Goal: Task Accomplishment & Management: Manage account settings

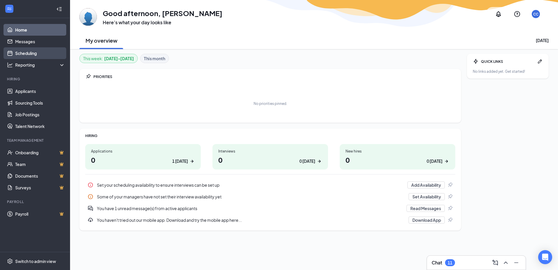
click at [33, 55] on link "Scheduling" at bounding box center [40, 53] width 50 height 12
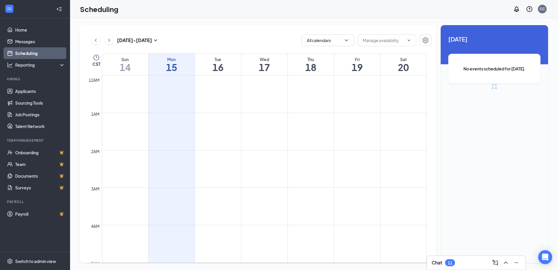
scroll to position [287, 0]
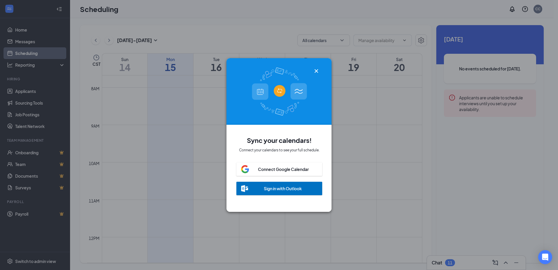
click at [284, 186] on div "Sign in with Outlook" at bounding box center [283, 188] width 38 height 6
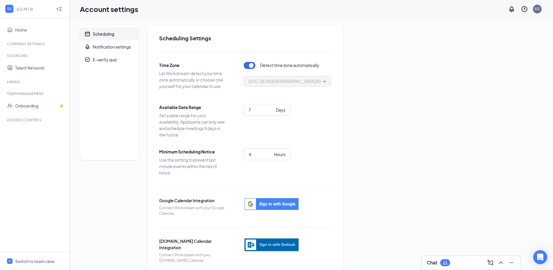
click at [282, 246] on img "button" at bounding box center [272, 244] width 56 height 14
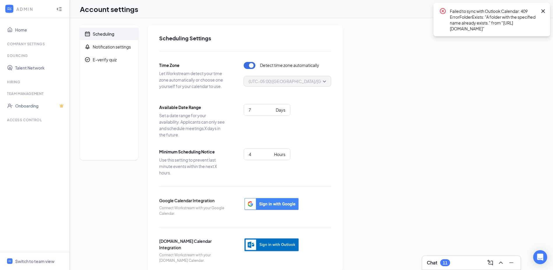
click at [432, 32] on div "Scheduling Notification settings E-verify quiz Scheduling Settings Time Zone Le…" at bounding box center [312, 148] width 464 height 247
click at [97, 34] on div "Scheduling" at bounding box center [104, 34] width 22 height 6
click at [441, 11] on icon "CrossCircle" at bounding box center [443, 11] width 6 height 6
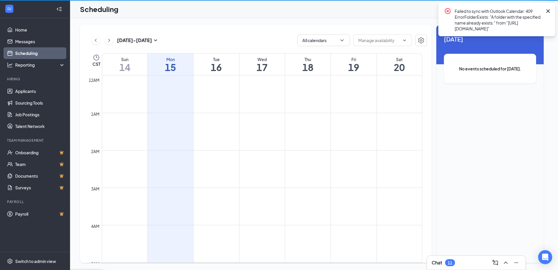
scroll to position [287, 0]
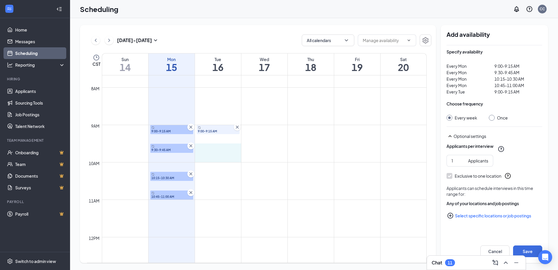
drag, startPoint x: 207, startPoint y: 147, endPoint x: 207, endPoint y: 153, distance: 5.3
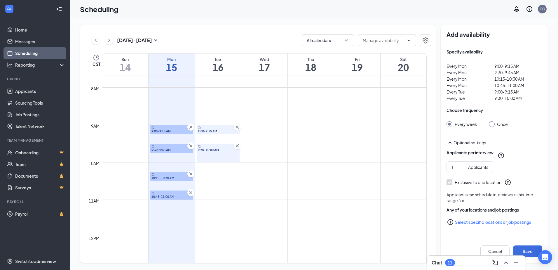
click at [235, 146] on icon "Cross" at bounding box center [237, 146] width 6 height 6
drag, startPoint x: 199, startPoint y: 171, endPoint x: 199, endPoint y: 176, distance: 4.7
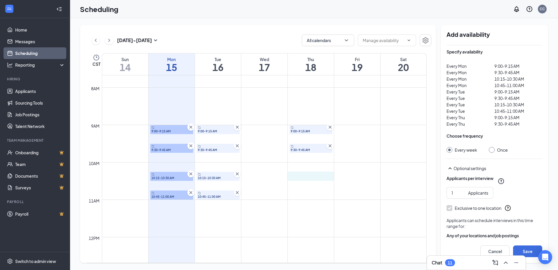
drag, startPoint x: 292, startPoint y: 173, endPoint x: 292, endPoint y: 179, distance: 5.6
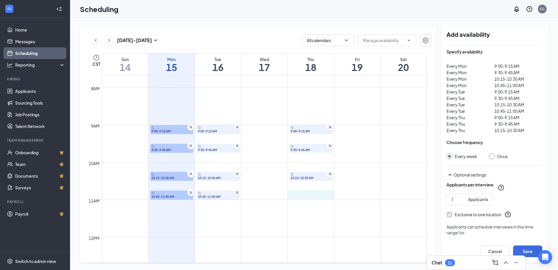
drag, startPoint x: 292, startPoint y: 192, endPoint x: 291, endPoint y: 197, distance: 4.4
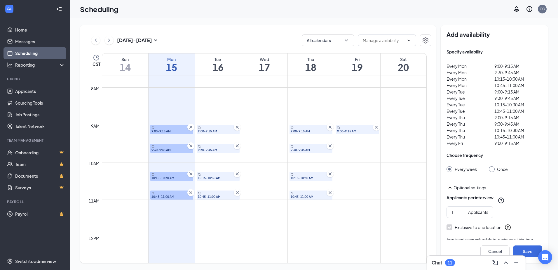
click at [377, 128] on icon "Cross" at bounding box center [376, 127] width 6 height 6
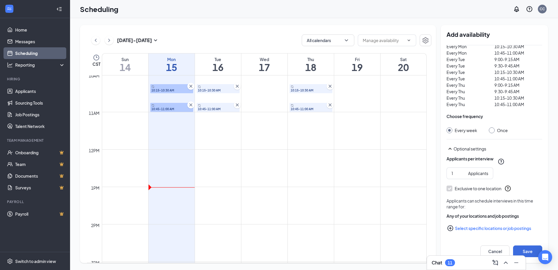
scroll to position [33, 0]
click at [451, 228] on icon "PlusCircle" at bounding box center [450, 228] width 6 height 6
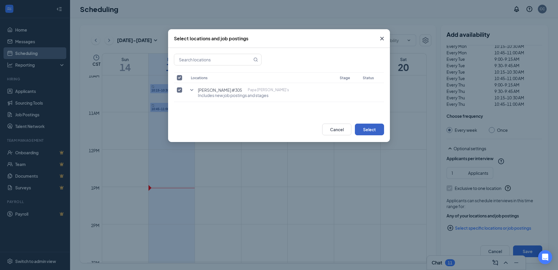
click at [366, 128] on button "Select" at bounding box center [369, 129] width 29 height 12
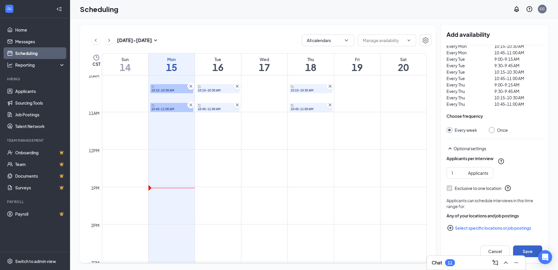
click at [522, 248] on button "Save" at bounding box center [527, 251] width 29 height 12
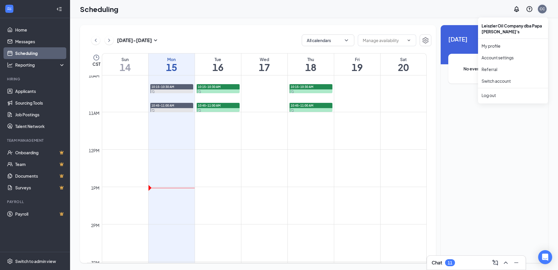
click at [546, 8] on div "CC" at bounding box center [542, 9] width 9 height 9
click at [509, 79] on link "Switch account" at bounding box center [495, 80] width 29 height 5
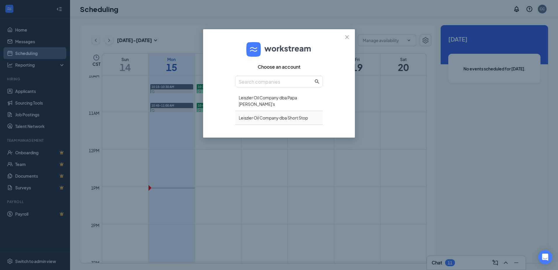
click at [284, 111] on div "Leiszler Oil Company dba Short Stop" at bounding box center [279, 118] width 88 height 14
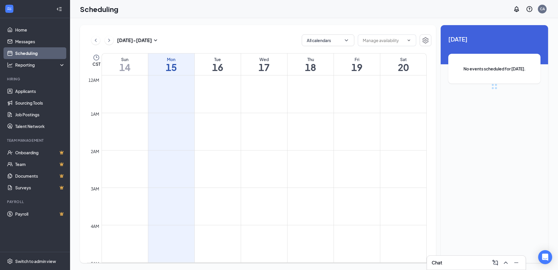
scroll to position [287, 0]
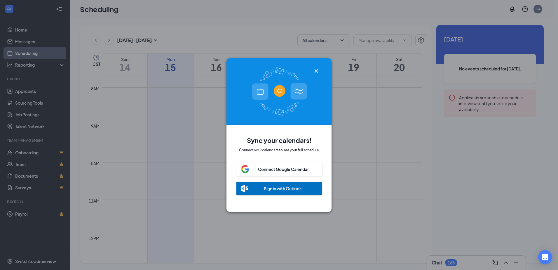
click at [312, 67] on div at bounding box center [279, 91] width 106 height 67
click at [318, 67] on icon "Cross" at bounding box center [316, 70] width 7 height 7
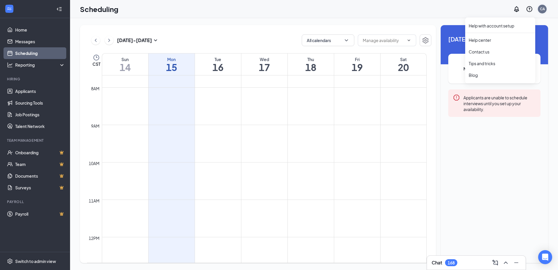
click at [542, 9] on div "CA" at bounding box center [542, 8] width 5 height 5
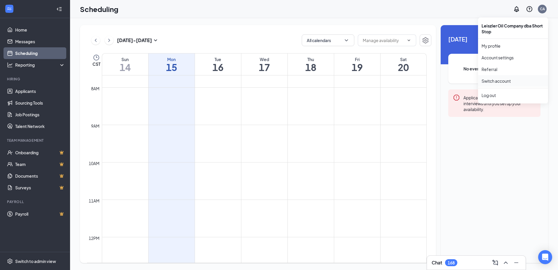
click at [502, 80] on link "Switch account" at bounding box center [495, 80] width 29 height 5
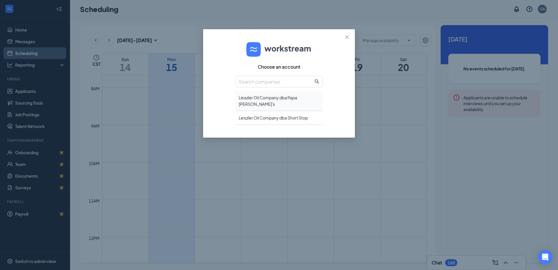
click at [289, 100] on div "Leiszler Oil Company dba Papa [PERSON_NAME]'s" at bounding box center [279, 101] width 88 height 20
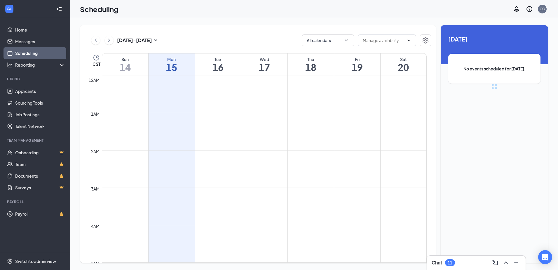
scroll to position [287, 0]
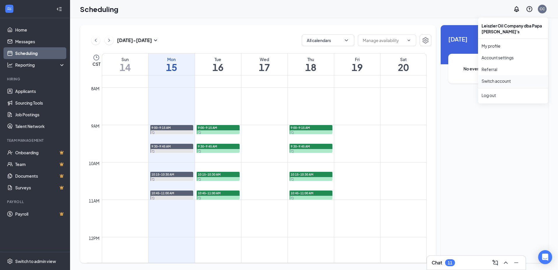
click at [506, 78] on link "Switch account" at bounding box center [495, 80] width 29 height 5
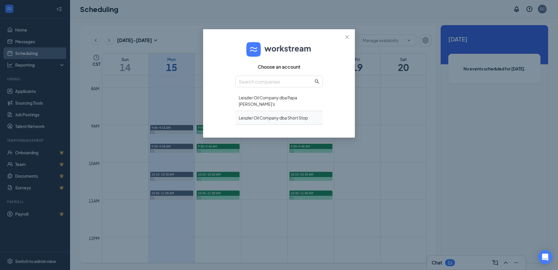
click at [305, 111] on div "Leiszler Oil Company dba Short Stop" at bounding box center [279, 118] width 88 height 14
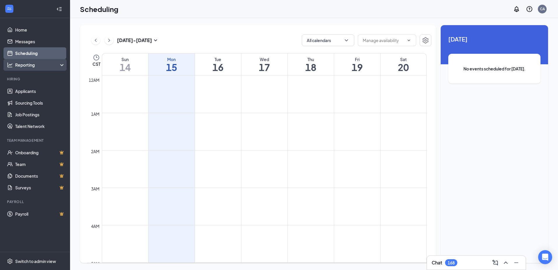
scroll to position [287, 0]
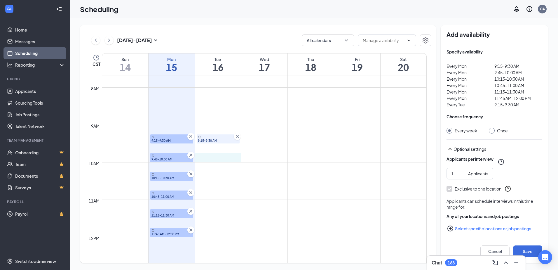
drag, startPoint x: 218, startPoint y: 155, endPoint x: 218, endPoint y: 158, distance: 3.0
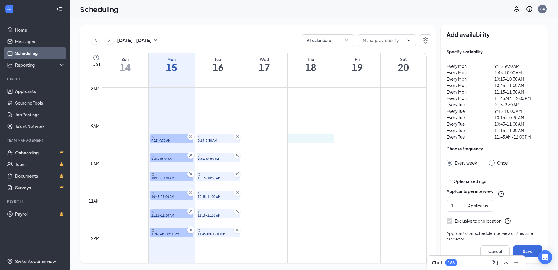
drag, startPoint x: 300, startPoint y: 134, endPoint x: 300, endPoint y: 139, distance: 4.4
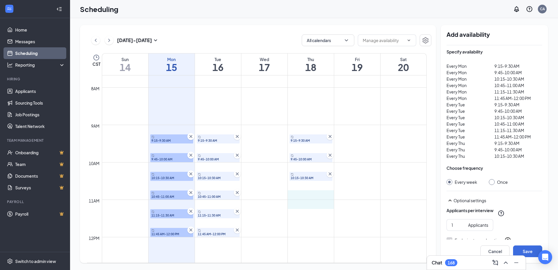
drag, startPoint x: 294, startPoint y: 193, endPoint x: 293, endPoint y: 200, distance: 6.5
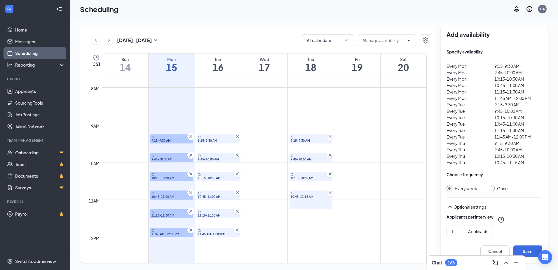
click at [329, 192] on icon "Cross" at bounding box center [330, 192] width 6 height 6
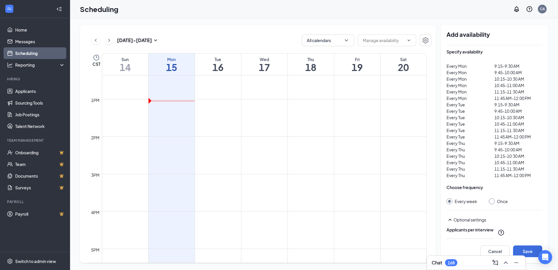
scroll to position [433, 0]
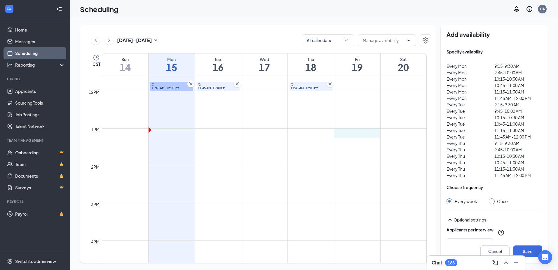
drag, startPoint x: 339, startPoint y: 130, endPoint x: 339, endPoint y: 133, distance: 2.9
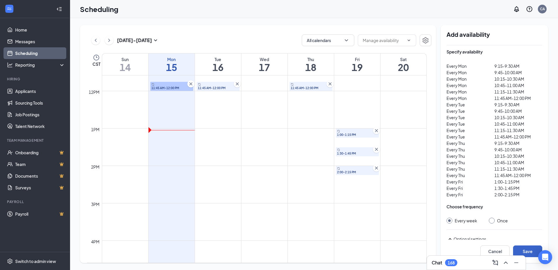
click at [524, 247] on button "Save" at bounding box center [527, 251] width 29 height 12
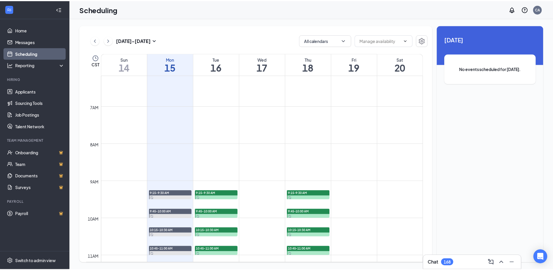
scroll to position [228, 0]
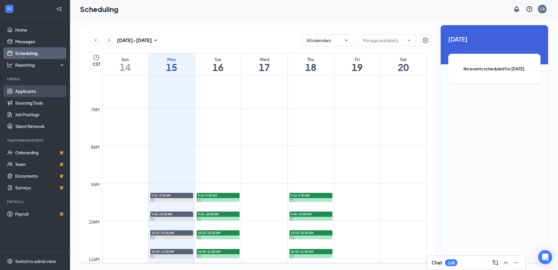
click at [26, 88] on link "Applicants" at bounding box center [40, 91] width 50 height 12
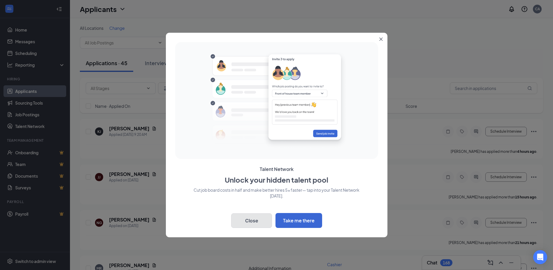
click at [258, 221] on button "Close" at bounding box center [251, 220] width 41 height 15
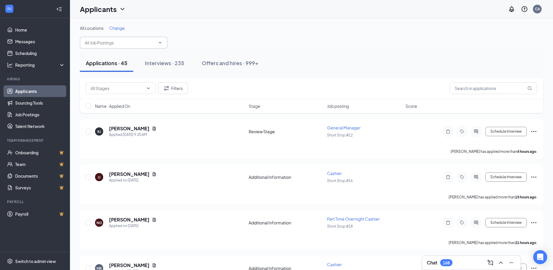
click at [161, 43] on icon "ChevronDown" at bounding box center [160, 42] width 5 height 5
click at [162, 42] on icon "ChevronDown" at bounding box center [160, 42] width 5 height 5
click at [160, 42] on icon "ChevronDown" at bounding box center [160, 42] width 5 height 5
click at [129, 43] on input "text" at bounding box center [120, 42] width 71 height 6
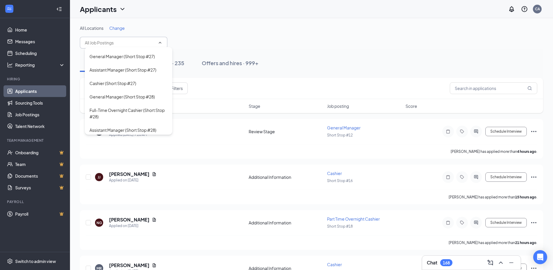
scroll to position [963, 0]
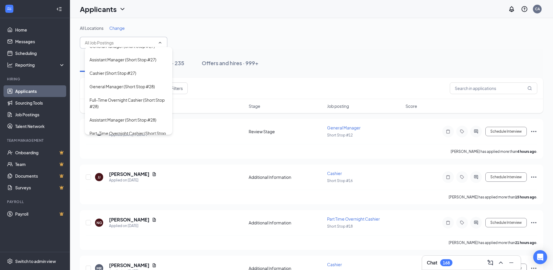
click at [347, 17] on div "Applicants CA" at bounding box center [311, 9] width 483 height 18
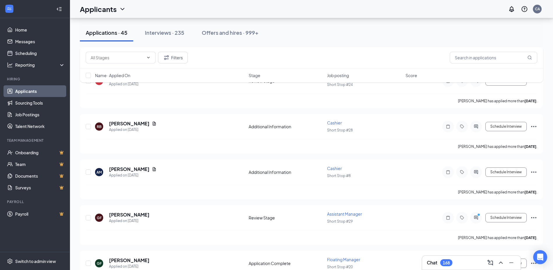
scroll to position [292, 0]
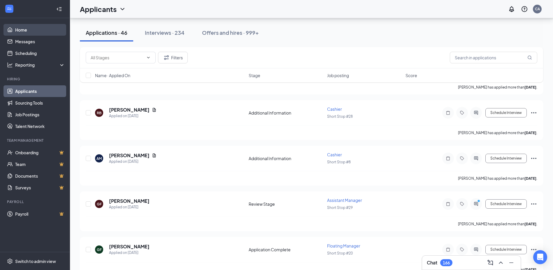
click at [23, 25] on link "Home" at bounding box center [40, 30] width 50 height 12
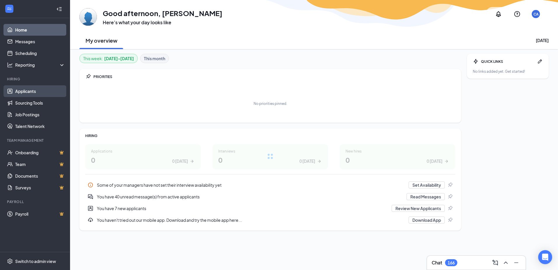
click at [41, 91] on link "Applicants" at bounding box center [40, 91] width 50 height 12
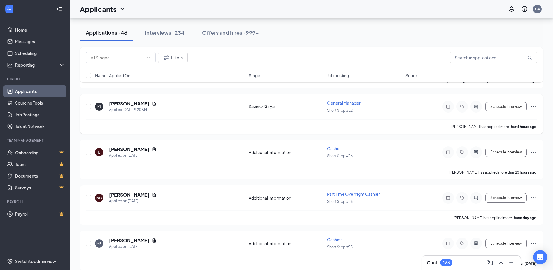
scroll to position [58, 0]
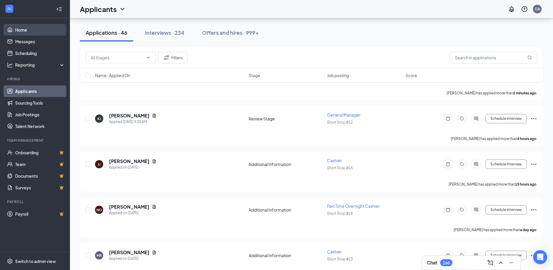
click at [29, 32] on link "Home" at bounding box center [40, 30] width 50 height 12
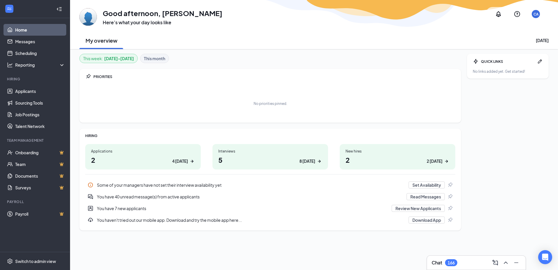
click at [167, 183] on div "Some of your managers have not set their interview availability yet" at bounding box center [251, 185] width 308 height 6
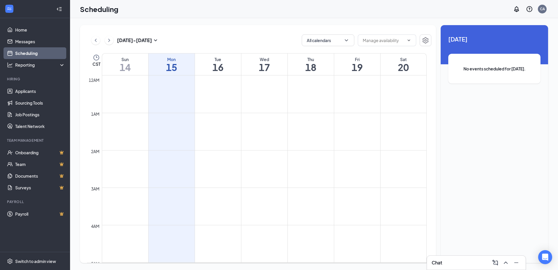
scroll to position [287, 0]
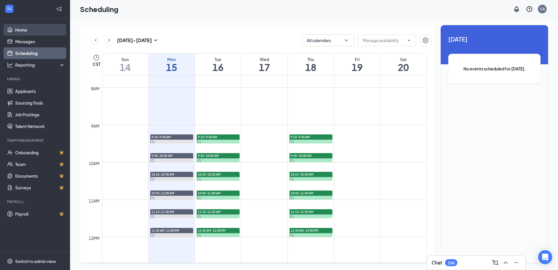
click at [35, 32] on link "Home" at bounding box center [40, 30] width 50 height 12
